Goal: Check status: Check status

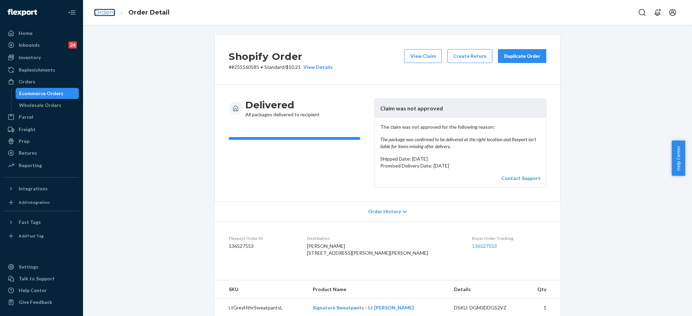
drag, startPoint x: 0, startPoint y: 0, endPoint x: 103, endPoint y: 12, distance: 103.5
click at [103, 12] on link "Orders" at bounding box center [104, 13] width 21 height 8
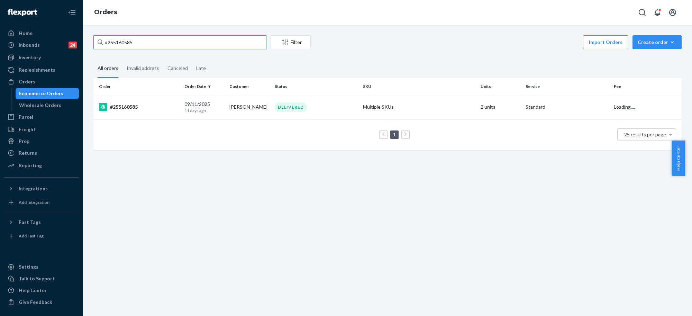
click at [120, 39] on input "#255160585" at bounding box center [179, 42] width 173 height 14
paste input "327243"
type input "#255327243"
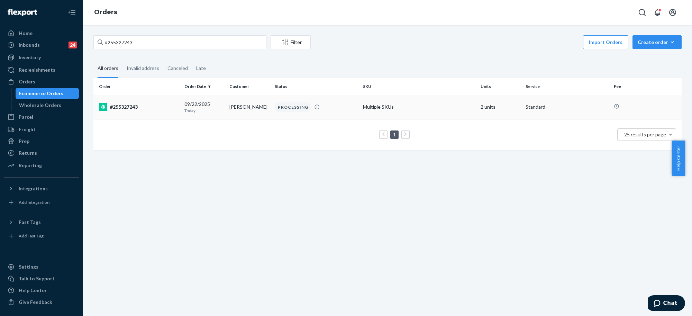
click at [489, 102] on td "2 units" at bounding box center [500, 107] width 45 height 24
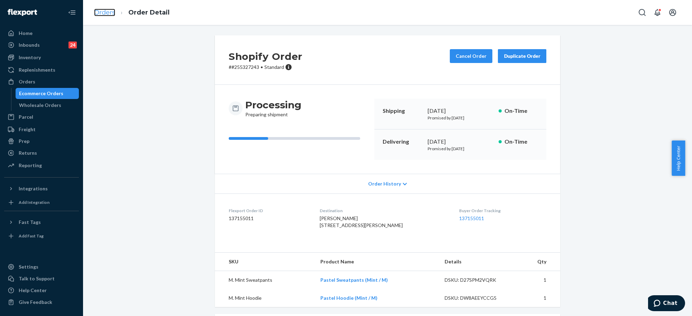
click at [109, 11] on link "Orders" at bounding box center [104, 13] width 21 height 8
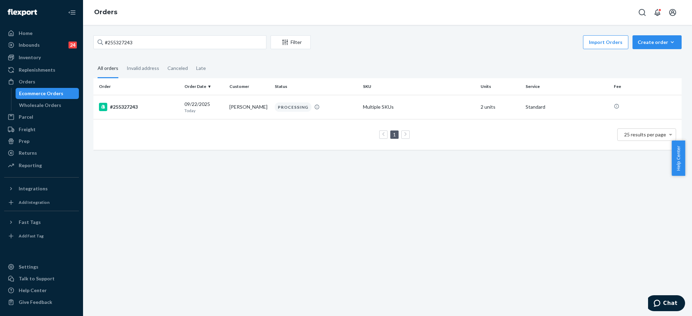
click at [109, 11] on link "Orders" at bounding box center [105, 12] width 23 height 8
click at [120, 44] on input "#255327243" at bounding box center [179, 42] width 173 height 14
paste input "064"
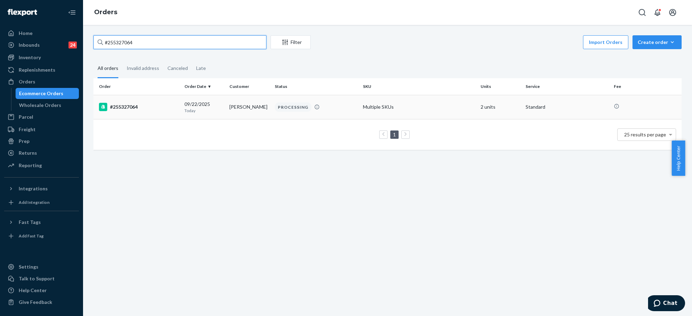
type input "#255327064"
click at [445, 109] on td "Multiple SKUs" at bounding box center [419, 107] width 118 height 24
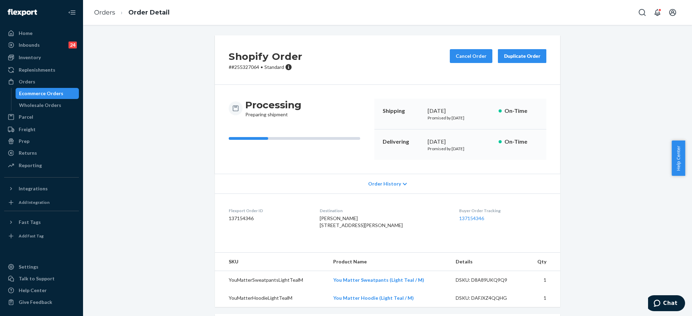
click at [374, 184] on span "Order History" at bounding box center [384, 183] width 33 height 7
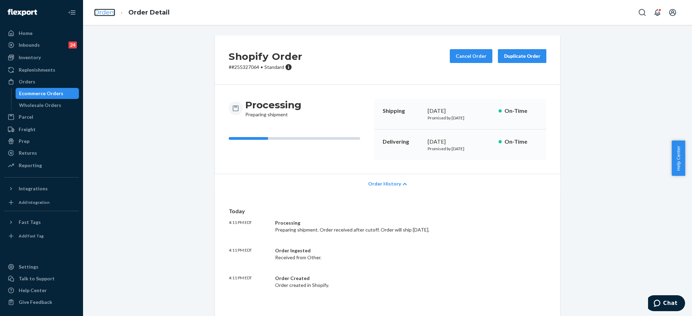
click at [94, 12] on link "Orders" at bounding box center [104, 13] width 21 height 8
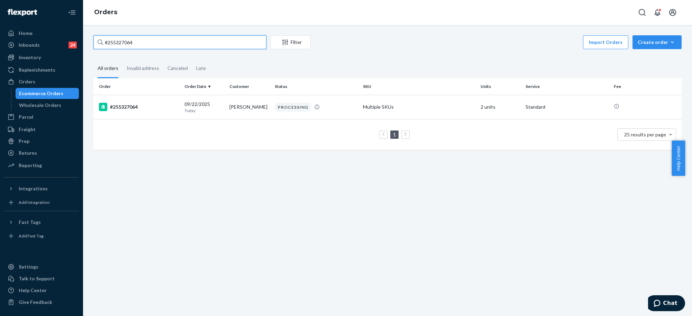
click at [125, 43] on input "#255327064" at bounding box center [179, 42] width 173 height 14
paste input "Cloud Sweatpants Powder Pink / XS"
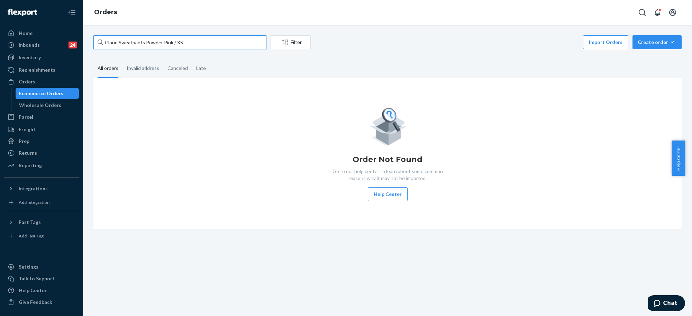
type input "Cloud Sweatpants Powder Pink / XS"
click at [161, 46] on input "Cloud Sweatpants Powder Pink / XS" at bounding box center [179, 42] width 173 height 14
click at [151, 51] on div "Cloud Sweatpants Powder Pink / XS Filter Import Orders Create order Ecommerce o…" at bounding box center [387, 43] width 588 height 16
